Goal: Transaction & Acquisition: Purchase product/service

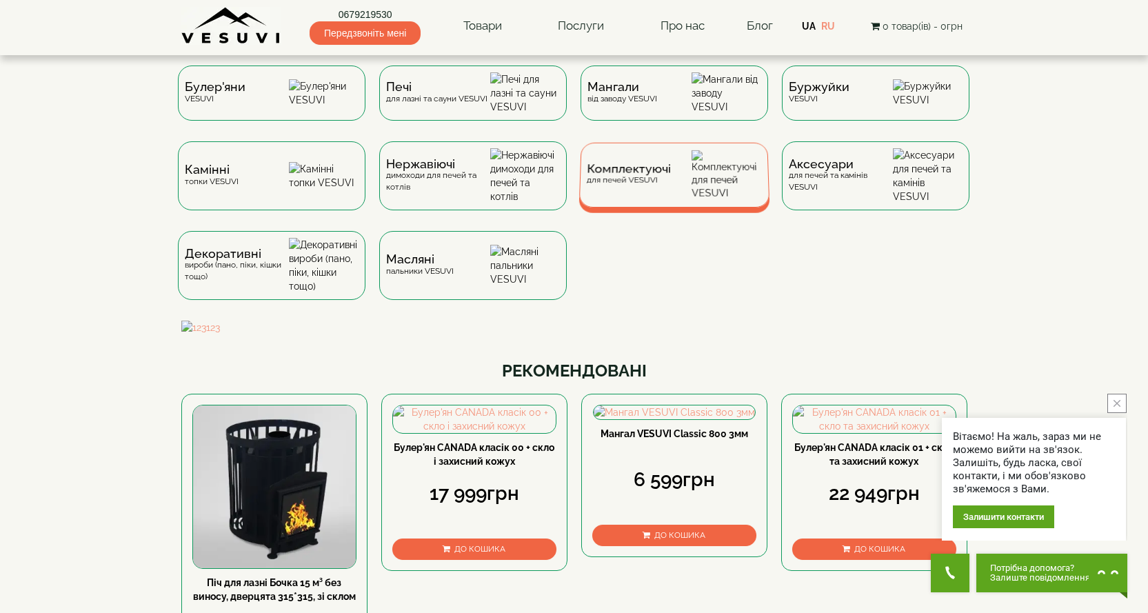
click at [668, 174] on span "Комплектуючі" at bounding box center [629, 169] width 84 height 10
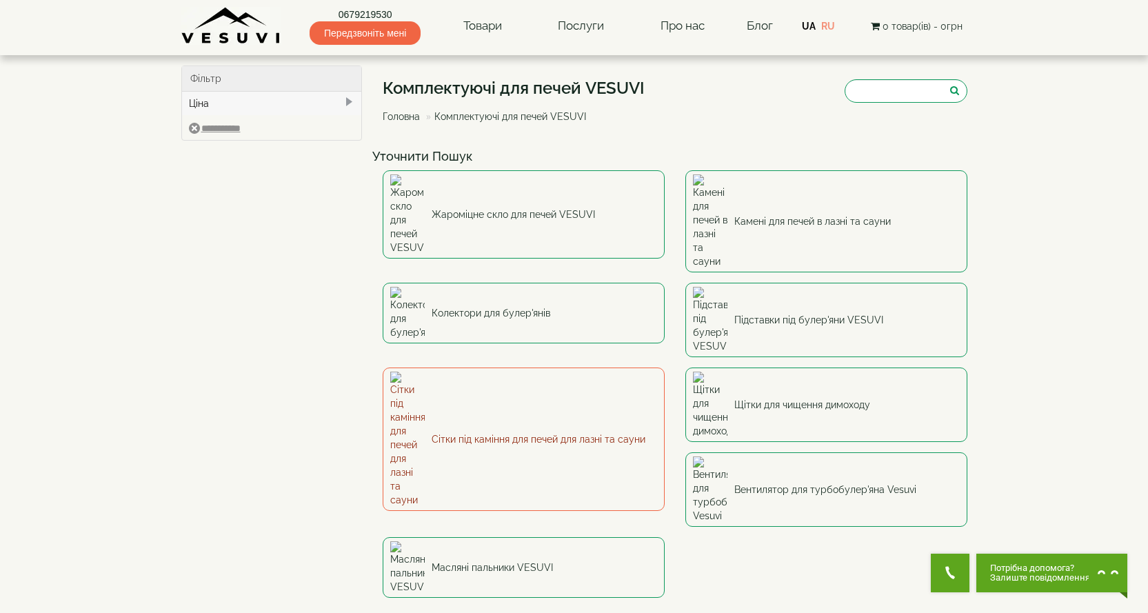
click at [416, 372] on img at bounding box center [407, 439] width 34 height 135
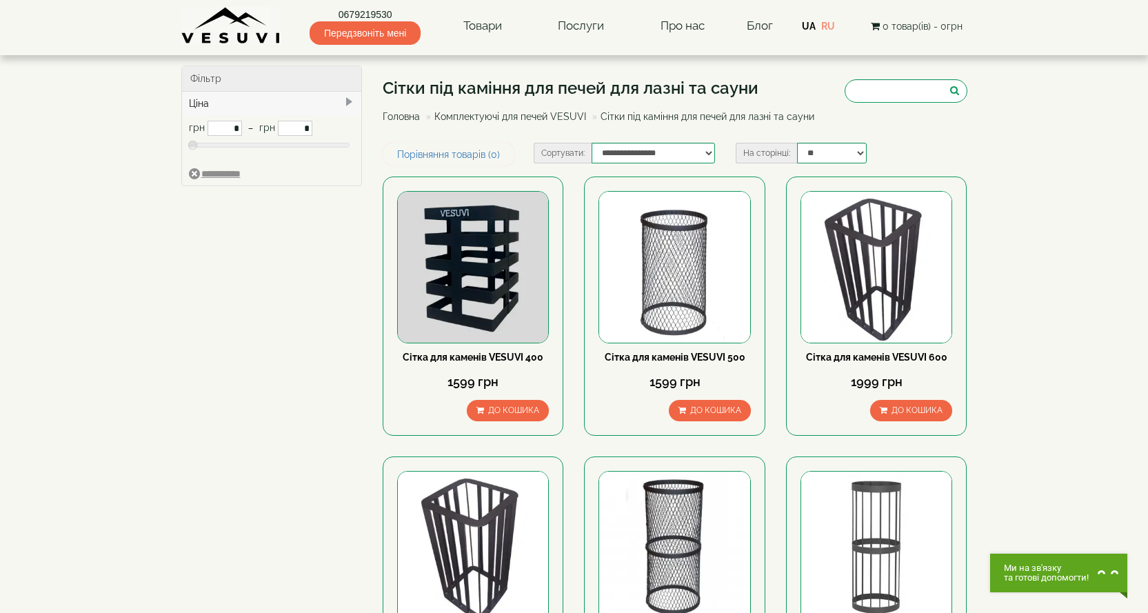
type input "****"
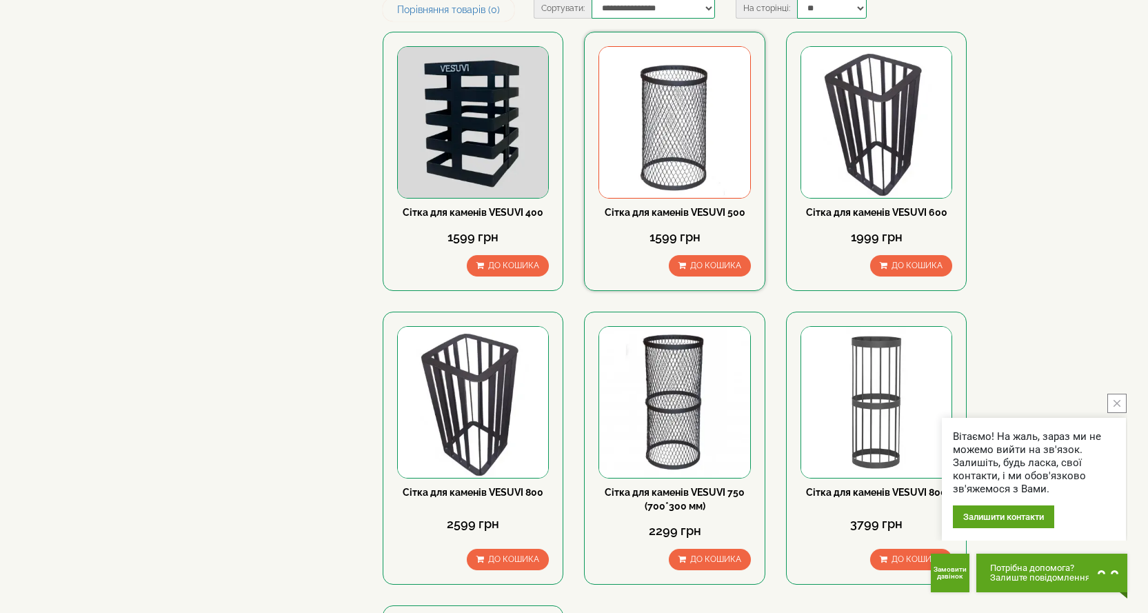
scroll to position [276, 0]
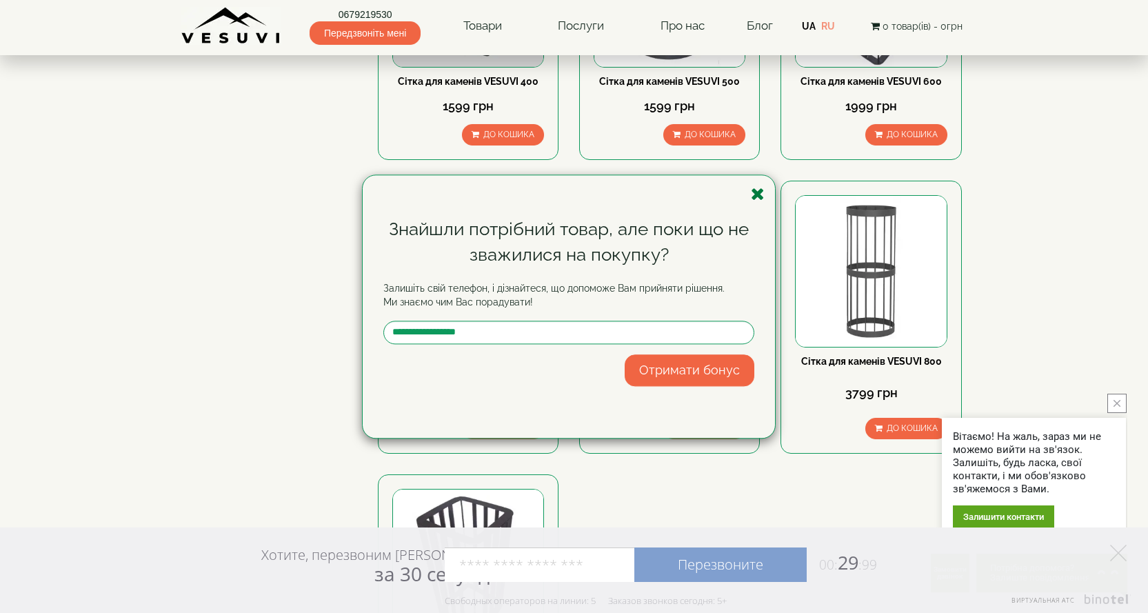
click at [760, 196] on icon "button" at bounding box center [758, 193] width 14 height 17
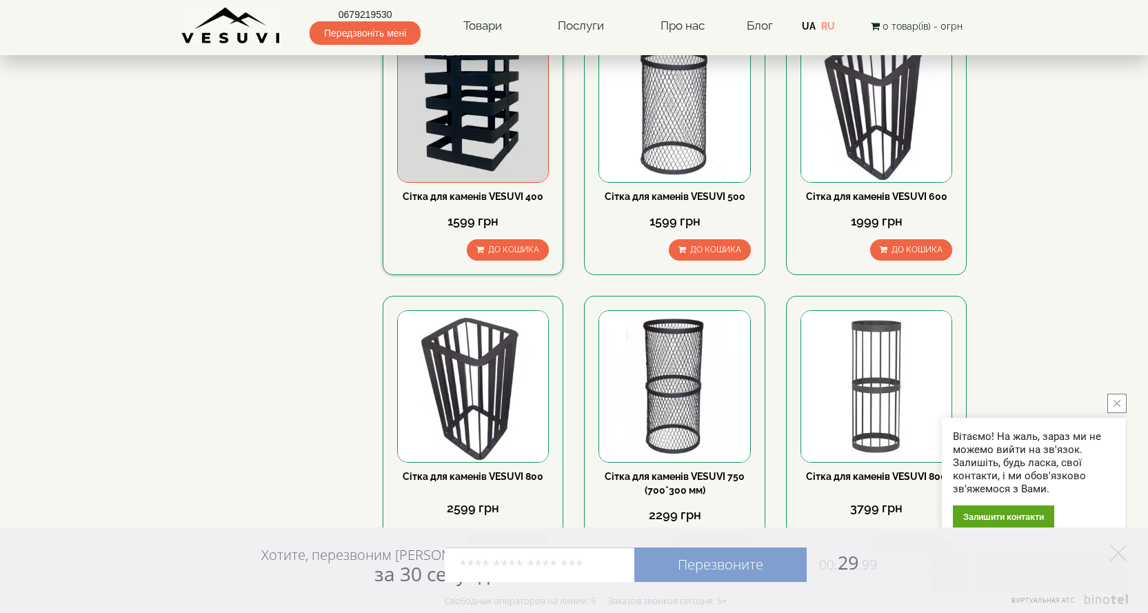
scroll to position [0, 0]
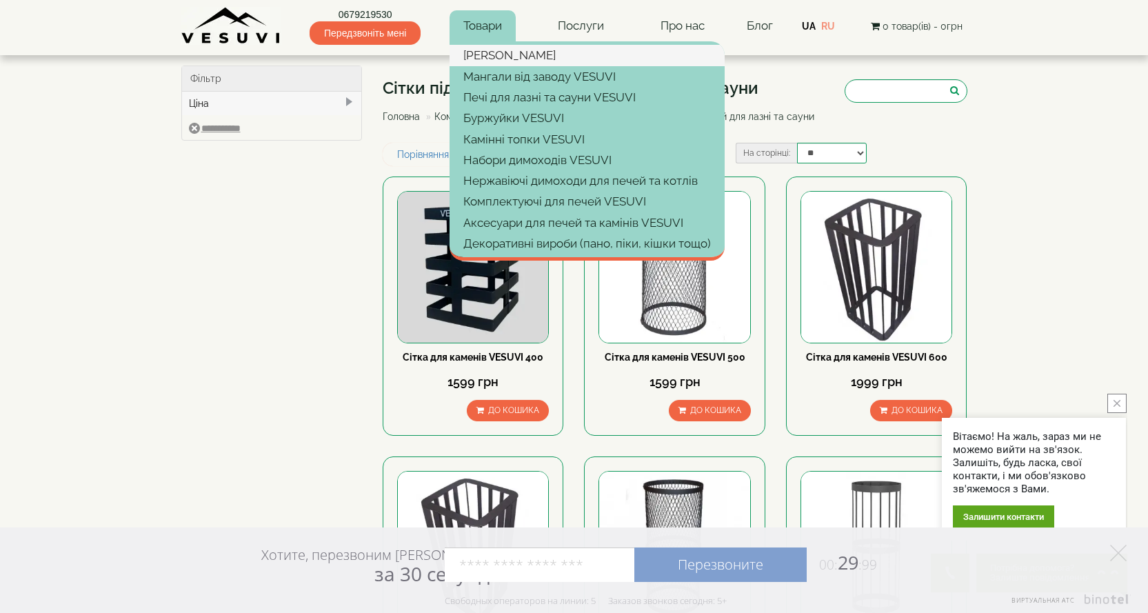
click at [491, 57] on link "[PERSON_NAME]" at bounding box center [587, 55] width 275 height 21
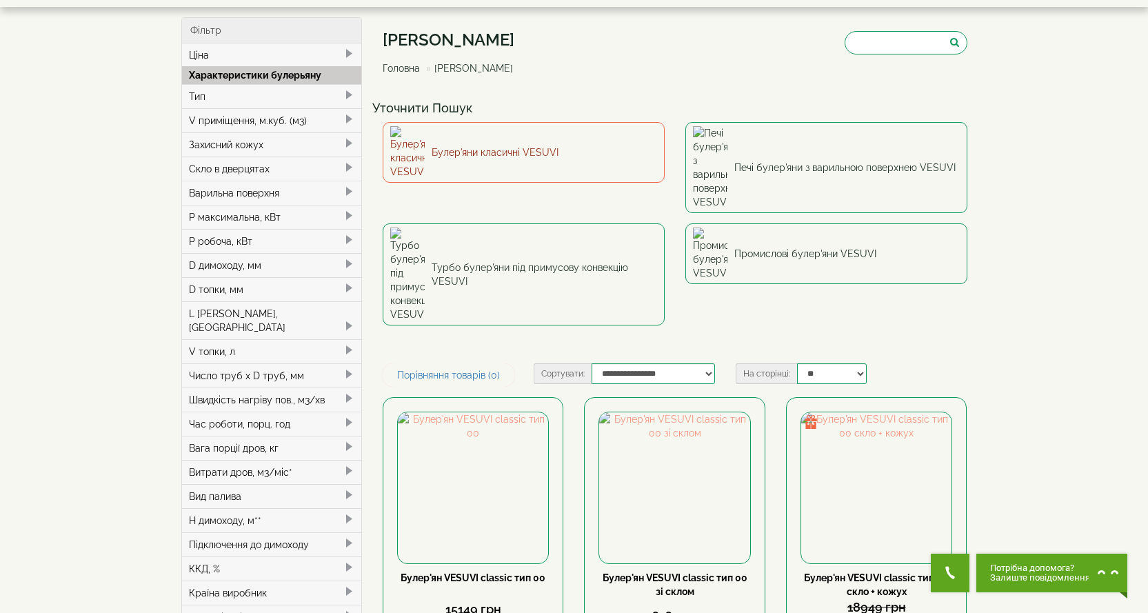
scroll to position [69, 0]
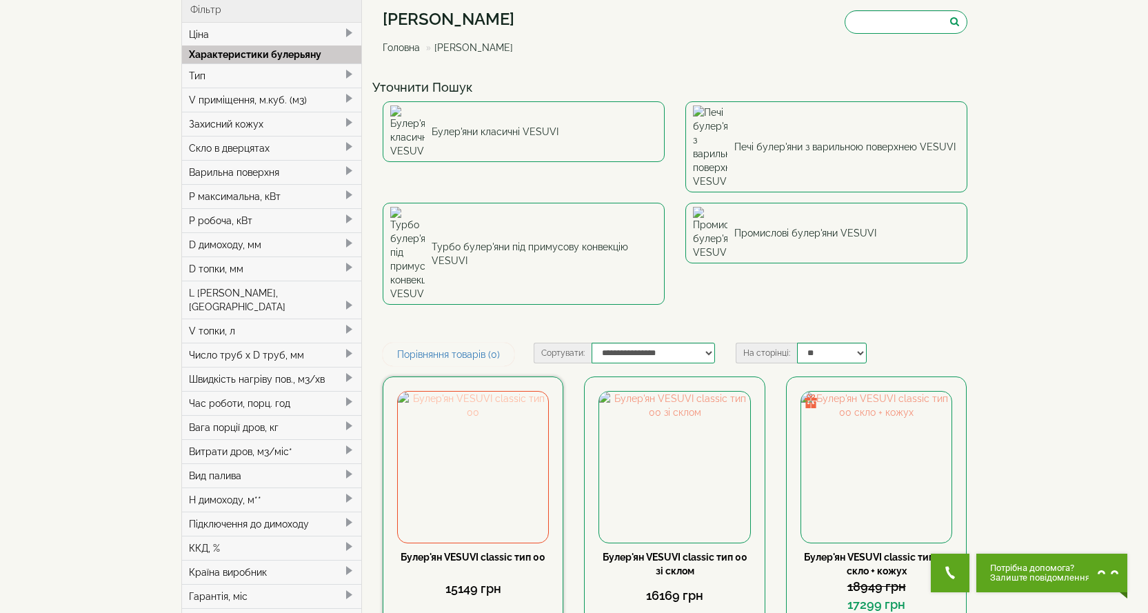
click at [499, 392] on img at bounding box center [473, 467] width 150 height 150
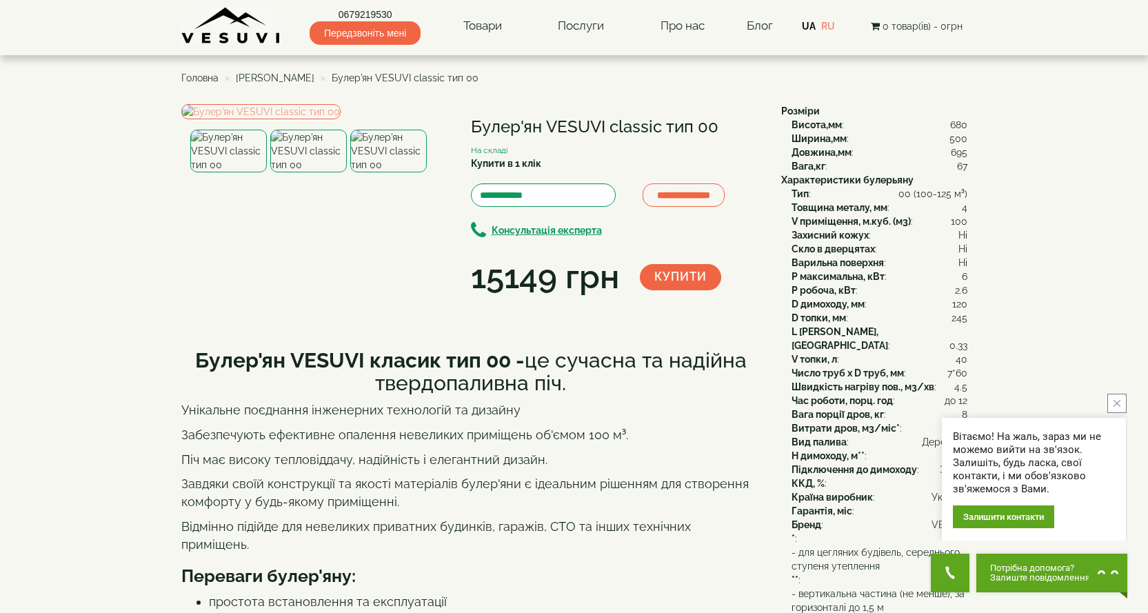
click at [1116, 399] on button "close button" at bounding box center [1116, 403] width 19 height 19
